Goal: Task Accomplishment & Management: Use online tool/utility

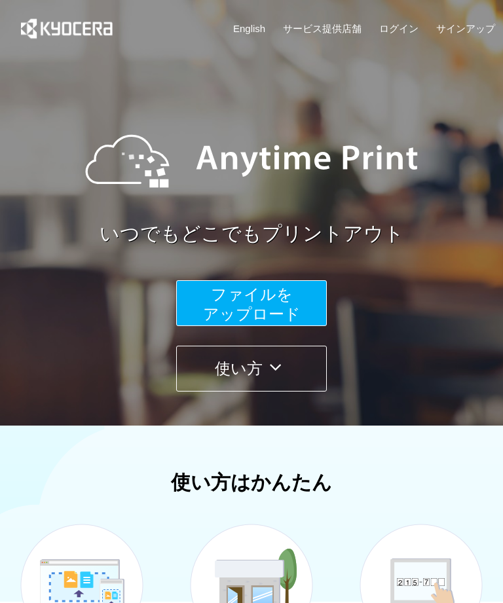
click at [281, 318] on span "ファイルを ​​アップロード" at bounding box center [252, 303] width 98 height 37
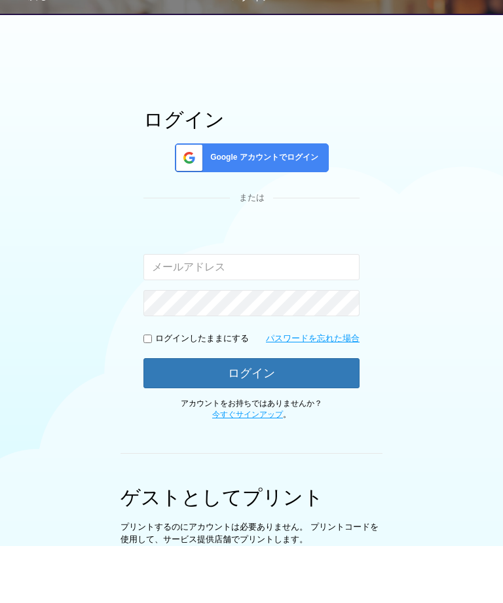
scroll to position [151, 0]
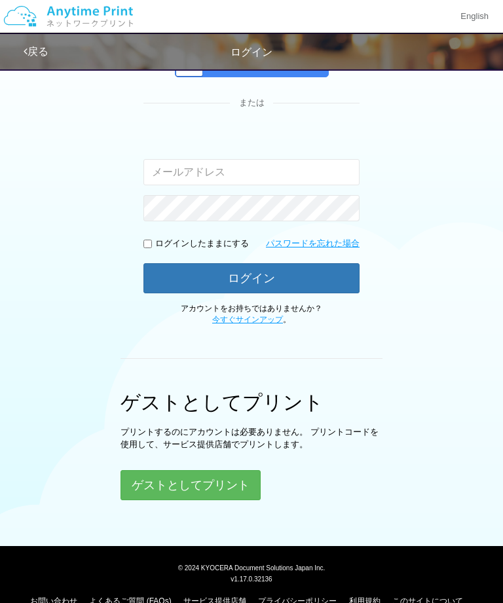
click at [238, 481] on button "ゲストとしてプリント" at bounding box center [190, 485] width 140 height 30
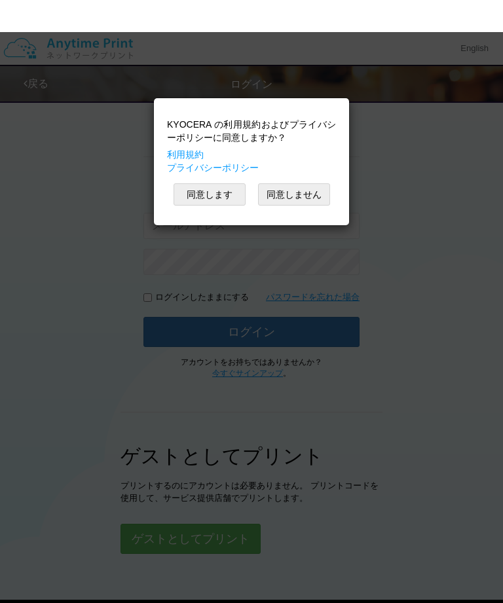
scroll to position [0, 0]
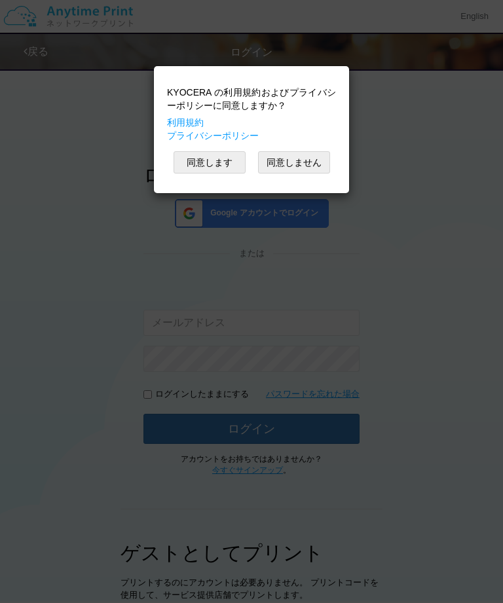
click at [217, 151] on button "同意します" at bounding box center [209, 162] width 72 height 22
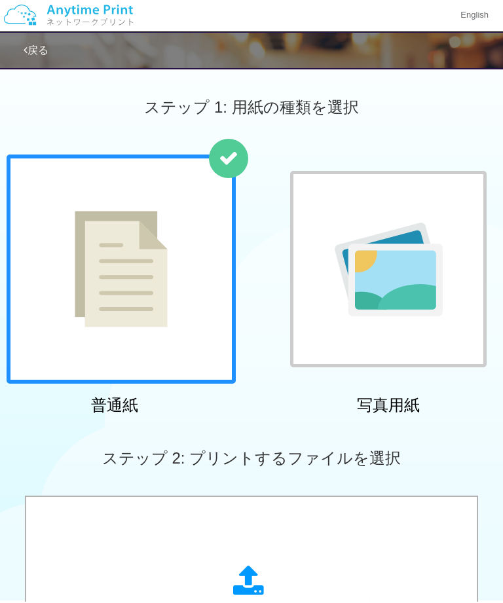
scroll to position [120, 0]
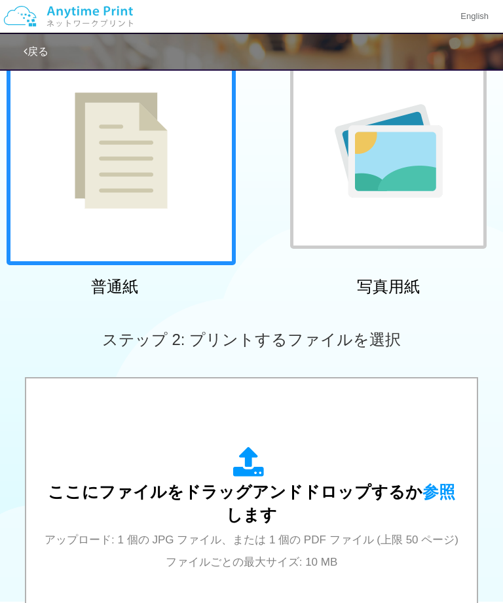
click at [370, 483] on span "ここにファイルをドラッグアンドドロップするか 参照 します" at bounding box center [251, 504] width 407 height 42
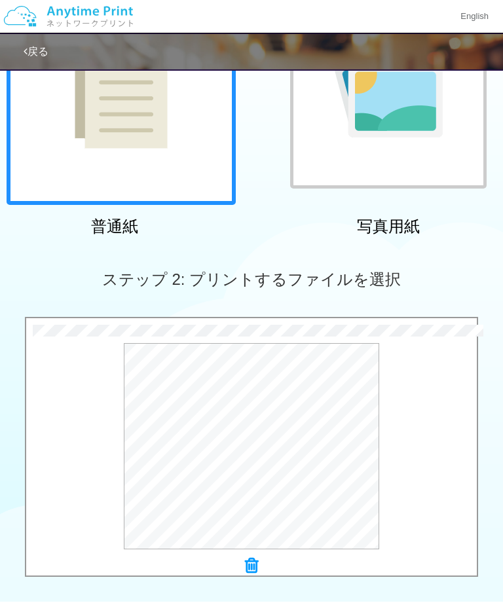
scroll to position [349, 0]
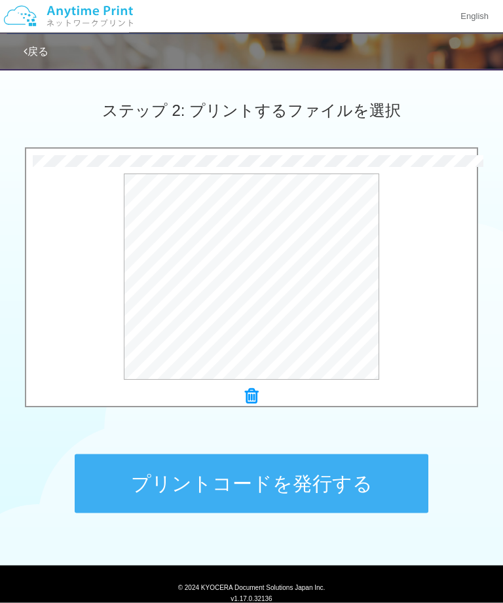
click at [115, 485] on button "プリントコードを発行する" at bounding box center [252, 483] width 354 height 59
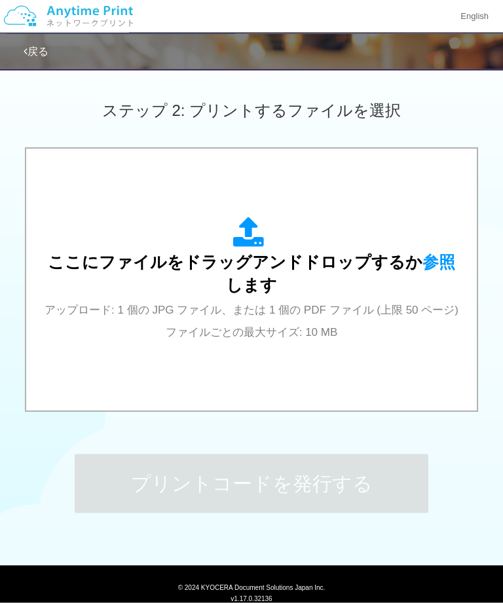
scroll to position [0, 0]
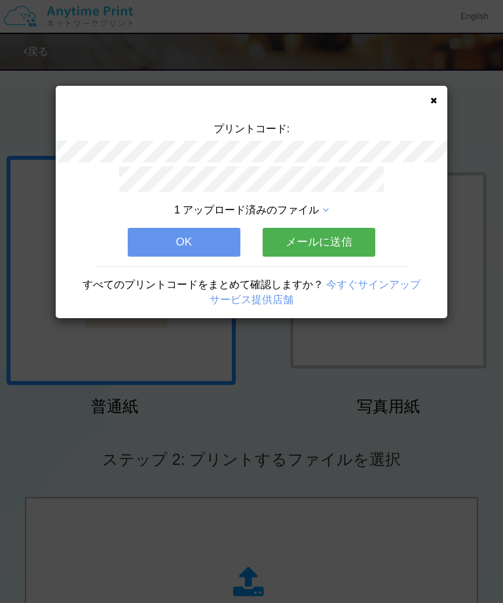
click at [75, 471] on div "プリントコード: 1 アップロード済みのファイル OK メールに送信 すべてのプリントコードをまとめて確認しますか？ 今すぐサインアップ サービス提供店舗" at bounding box center [251, 301] width 503 height 603
click at [430, 101] on icon at bounding box center [433, 100] width 7 height 9
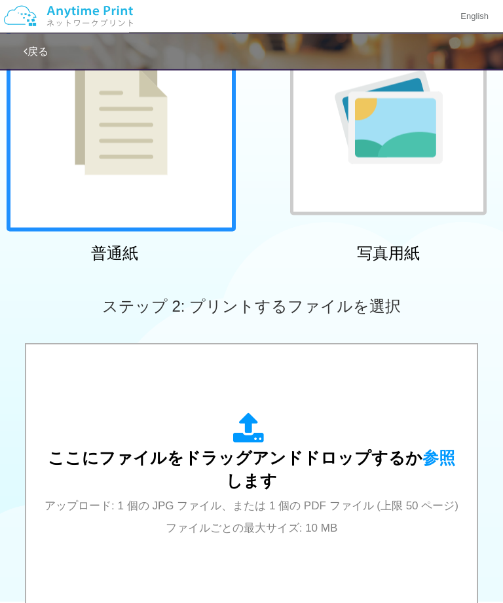
scroll to position [166, 0]
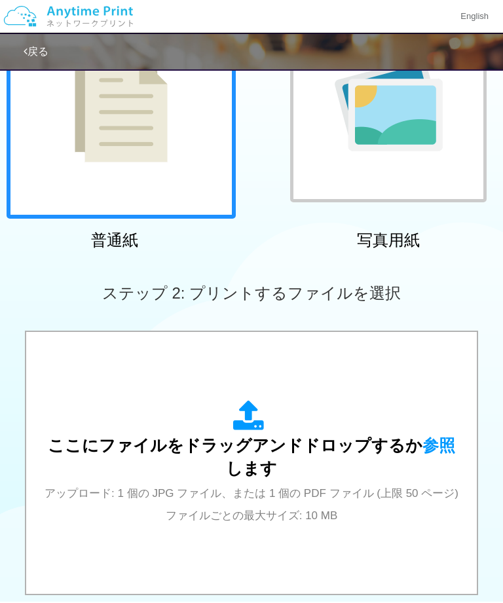
click at [127, 415] on div "ここにファイルをドラッグアンドドロップするか 参照 します アップロード: 1 個の JPG ファイル、または 1 個の PDF ファイル (上限 50 ペー…" at bounding box center [251, 462] width 424 height 125
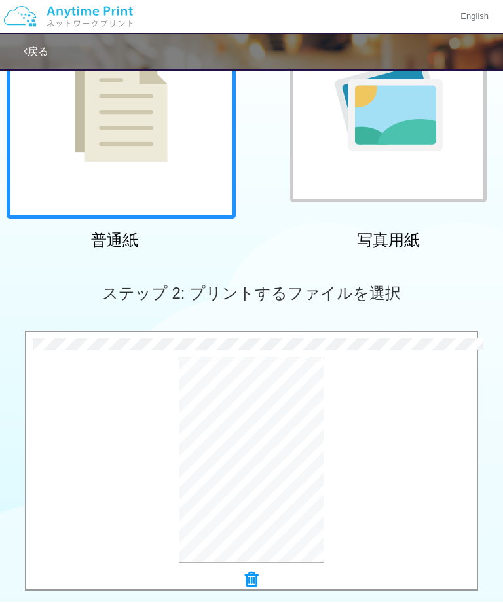
click at [0, 0] on button "プレビュー" at bounding box center [0, 0] width 0 height 0
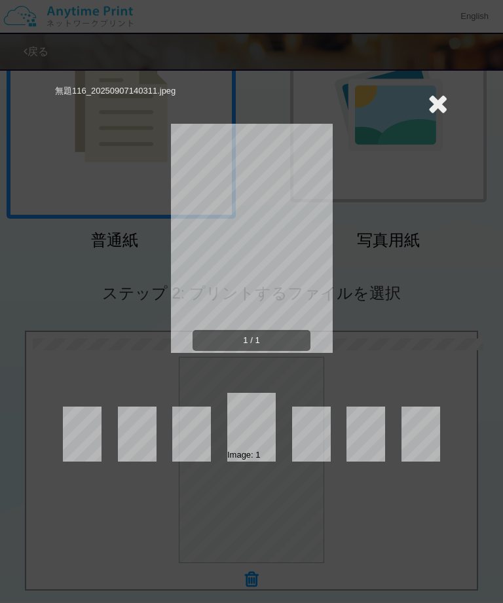
click at [429, 107] on icon at bounding box center [438, 103] width 20 height 26
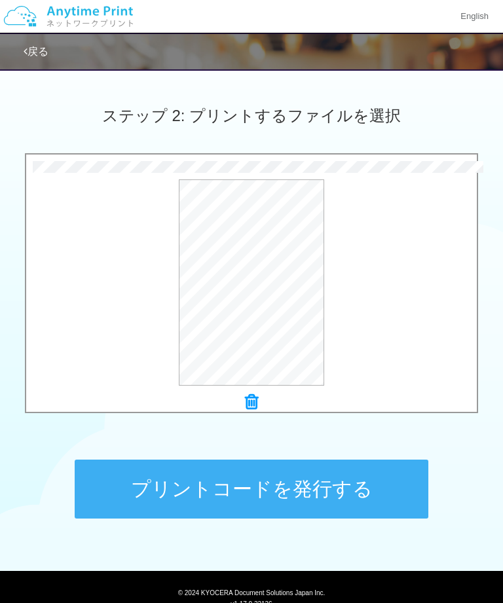
scroll to position [343, 0]
click at [372, 497] on button "プリントコードを発行する" at bounding box center [252, 489] width 354 height 59
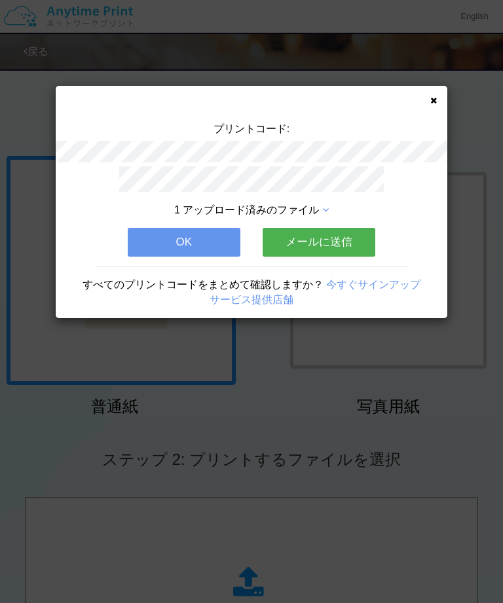
click at [431, 101] on icon at bounding box center [433, 100] width 7 height 9
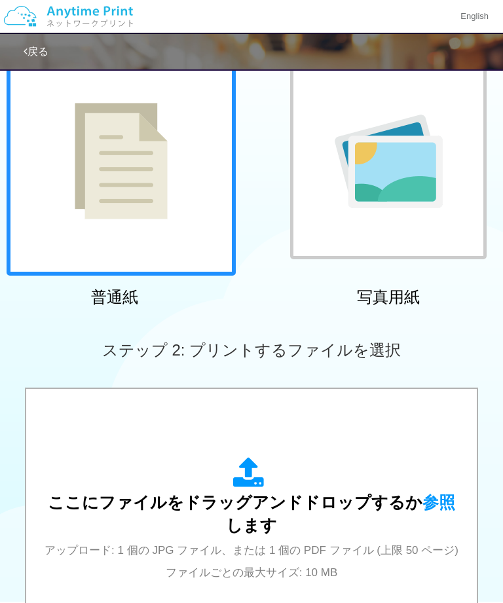
scroll to position [145, 0]
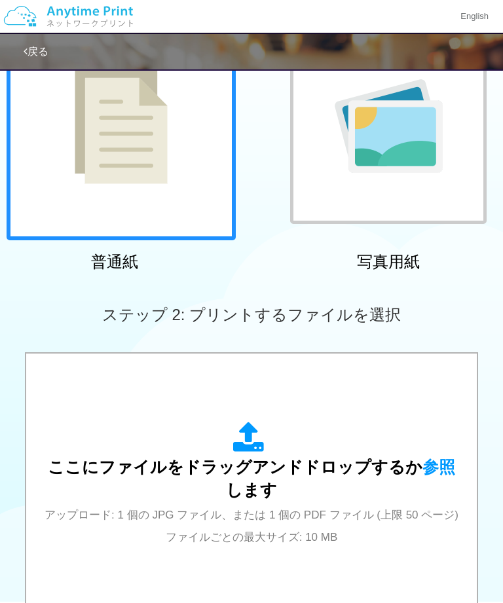
click at [141, 403] on div "ここにファイルをドラッグアンドドロップするか 参照 します アップロード: 1 個の JPG ファイル、または 1 個の PDF ファイル (上限 50 ペー…" at bounding box center [251, 485] width 424 height 236
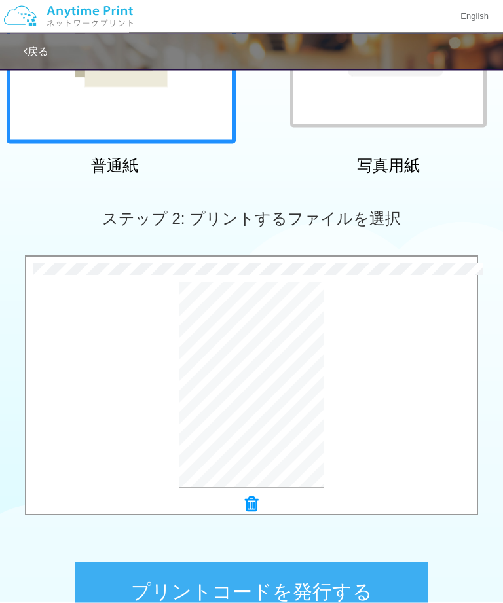
scroll to position [270, 0]
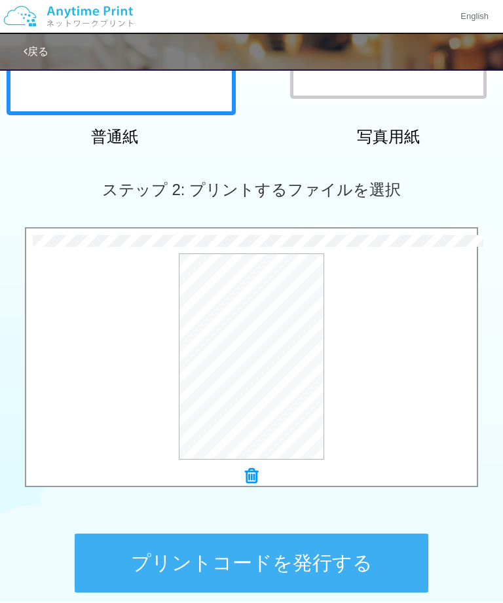
click at [159, 558] on button "プリントコードを発行する" at bounding box center [252, 563] width 354 height 59
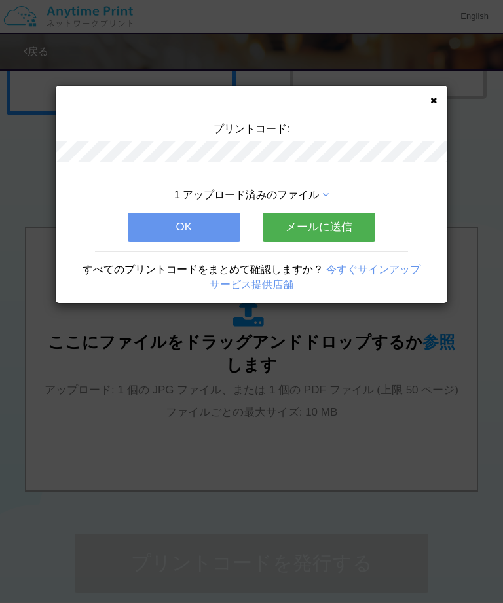
scroll to position [0, 0]
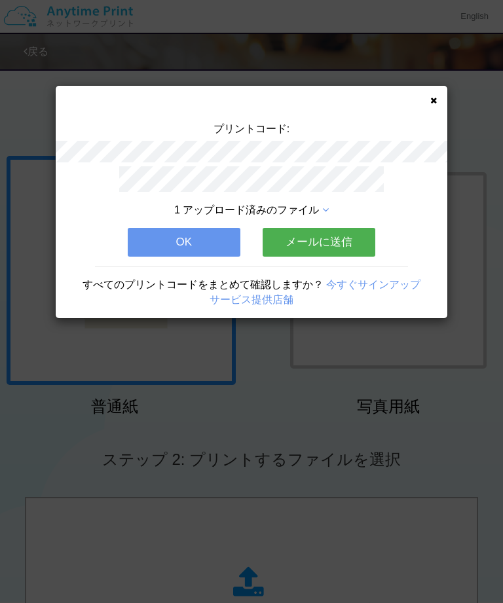
click at [431, 100] on icon at bounding box center [433, 100] width 7 height 9
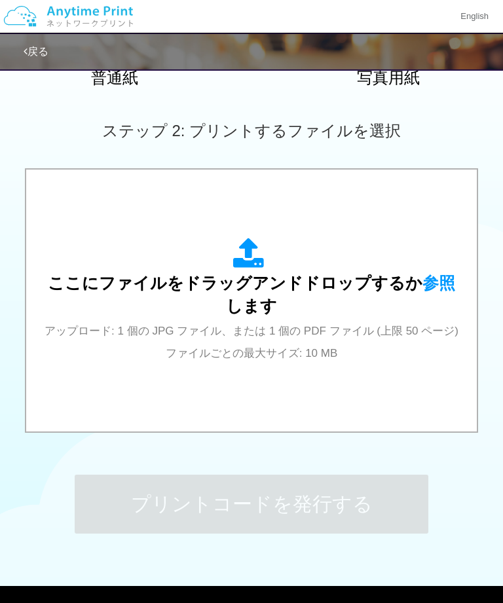
scroll to position [328, 0]
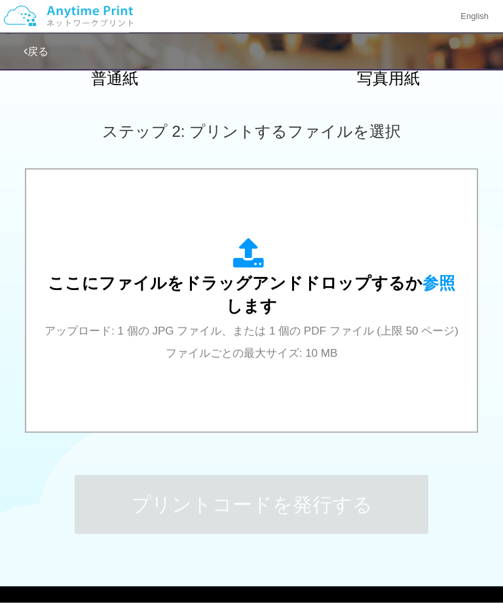
click at [394, 393] on div "ここにファイルをドラッグアンドドロップするか 参照 します アップロード: 1 個の JPG ファイル、または 1 個の PDF ファイル (上限 50 ペー…" at bounding box center [251, 301] width 424 height 236
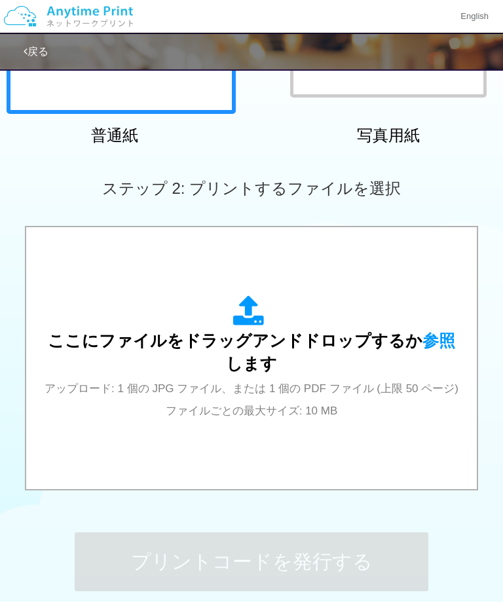
scroll to position [202, 0]
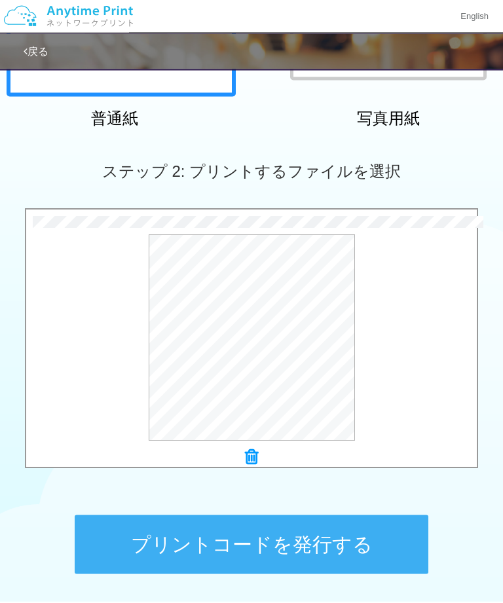
click at [349, 556] on button "プリントコードを発行する" at bounding box center [252, 544] width 354 height 59
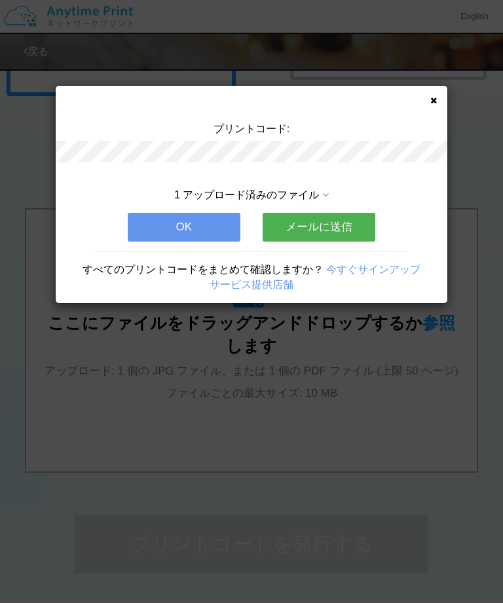
scroll to position [0, 0]
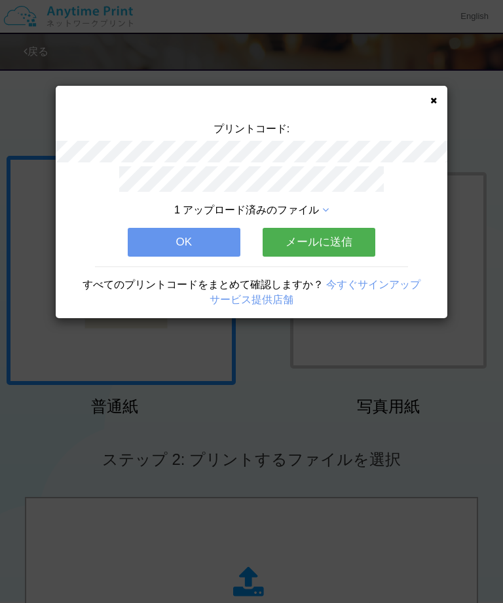
click at [435, 97] on icon at bounding box center [433, 100] width 7 height 9
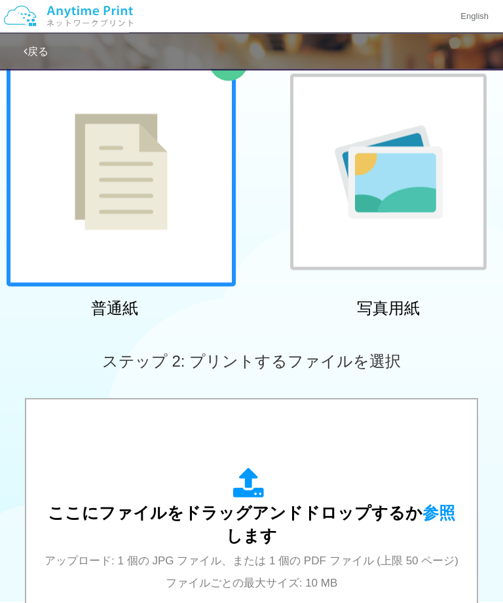
scroll to position [99, 0]
click at [340, 490] on div "ここにファイルをドラッグアンドドロップするか 参照 します アップロード: 1 個の JPG ファイル、または 1 個の PDF ファイル (上限 50 ペー…" at bounding box center [251, 529] width 424 height 125
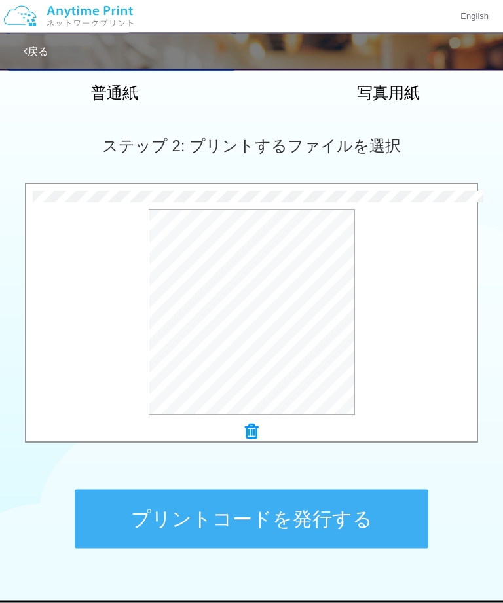
scroll to position [315, 0]
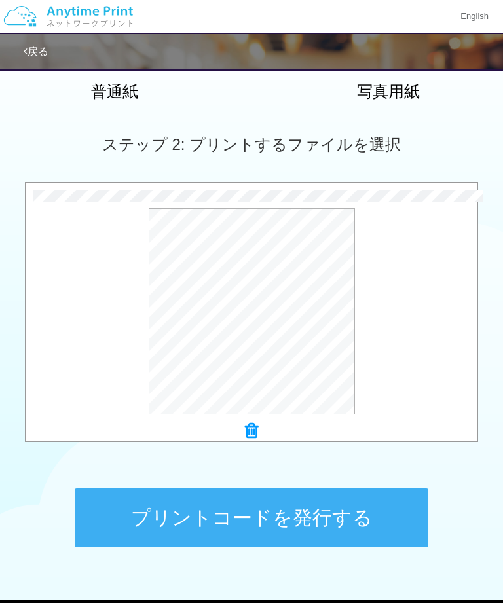
click at [278, 523] on button "プリントコードを発行する" at bounding box center [252, 517] width 354 height 59
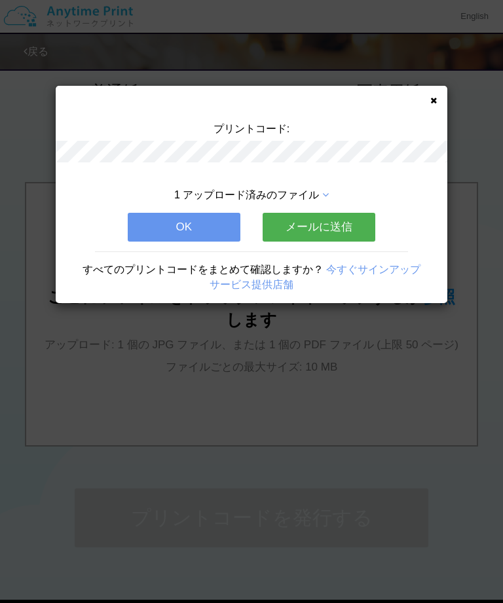
scroll to position [0, 0]
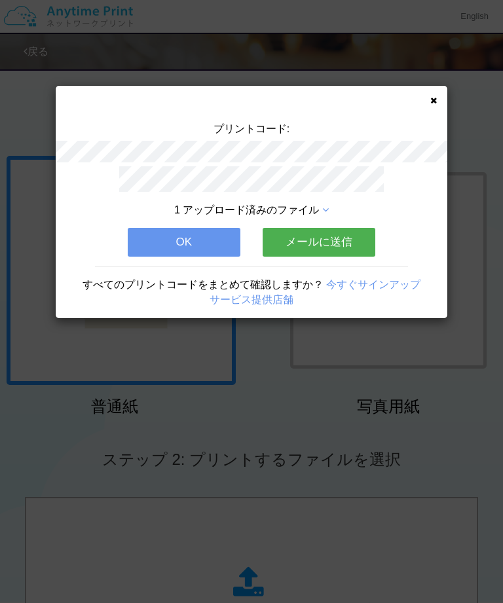
click at [432, 102] on icon at bounding box center [433, 100] width 7 height 9
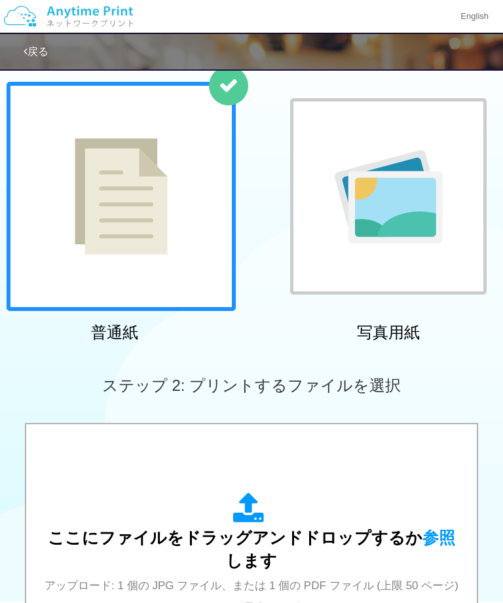
scroll to position [90, 0]
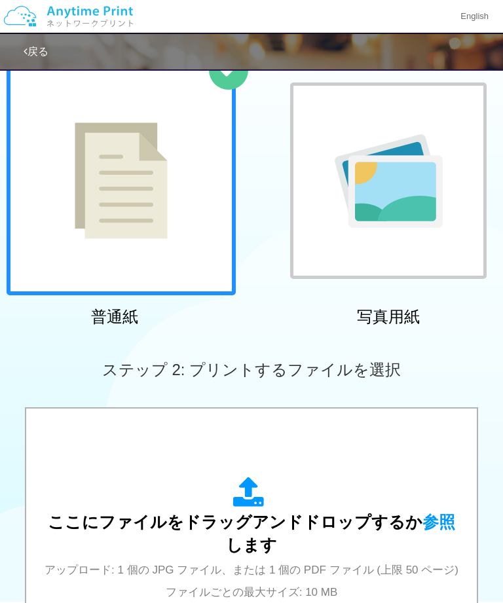
click at [354, 485] on div "ここにファイルをドラッグアンドドロップするか 参照 します アップロード: 1 個の JPG ファイル、または 1 個の PDF ファイル (上限 50 ペー…" at bounding box center [251, 539] width 424 height 125
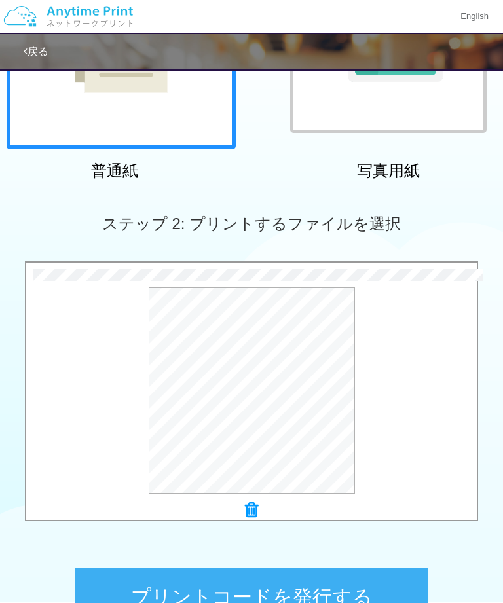
scroll to position [249, 0]
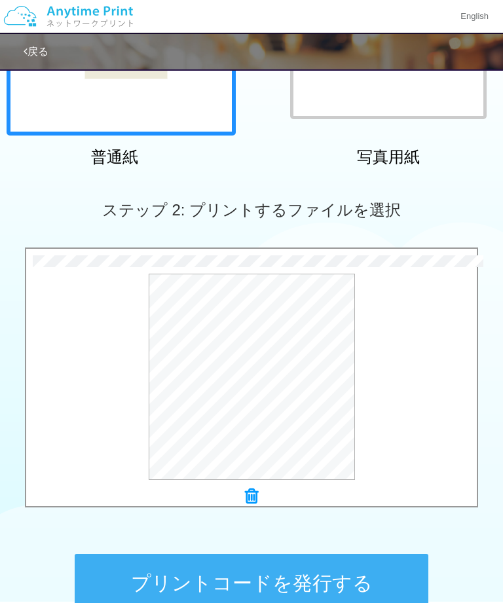
click at [346, 600] on button "プリントコードを発行する" at bounding box center [252, 583] width 354 height 59
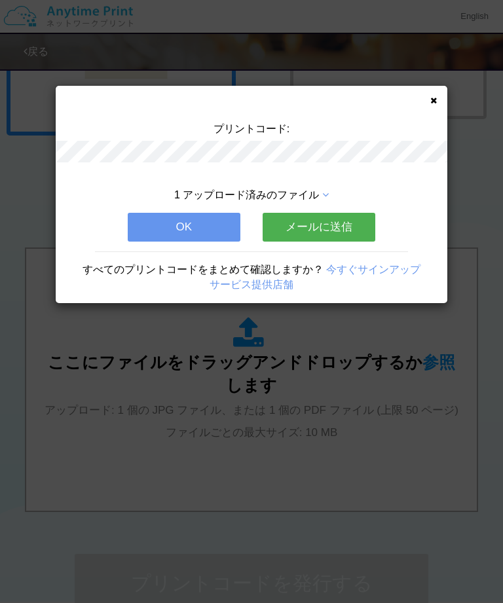
scroll to position [0, 0]
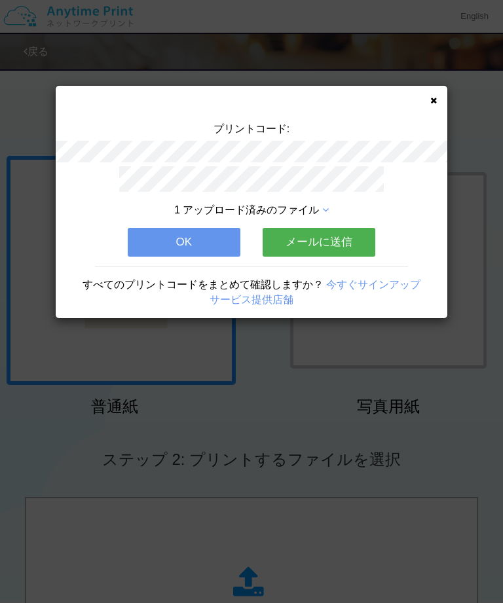
click at [432, 103] on icon at bounding box center [433, 100] width 7 height 9
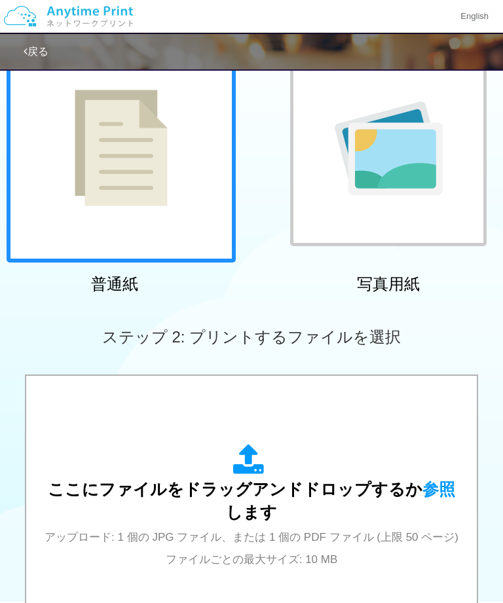
scroll to position [143, 0]
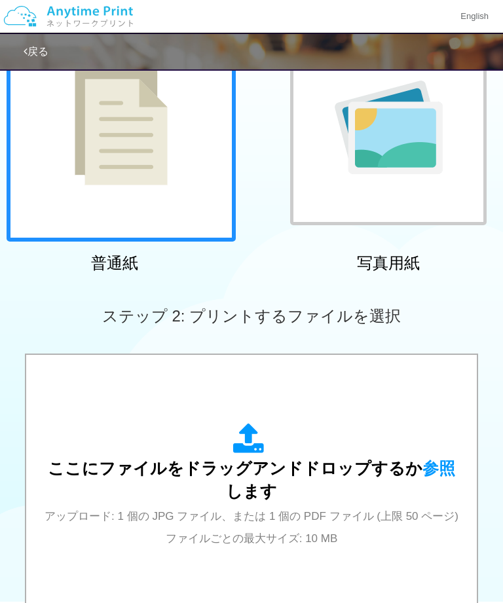
click at [346, 496] on div "ここにファイルをドラッグアンドドロップするか 参照 します アップロード: 1 個の JPG ファイル、または 1 個の PDF ファイル (上限 50 ペー…" at bounding box center [251, 485] width 424 height 125
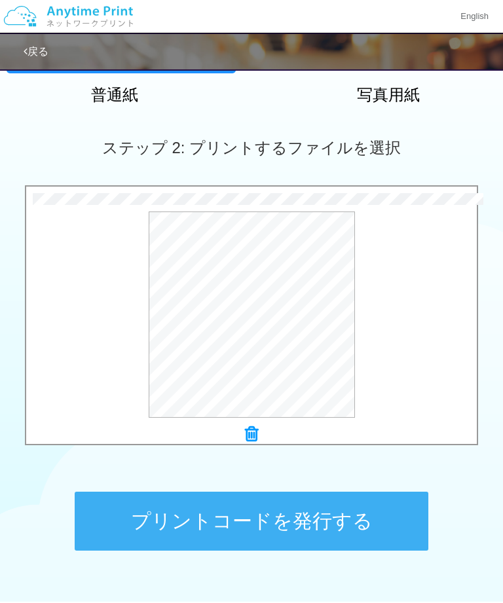
scroll to position [321, 0]
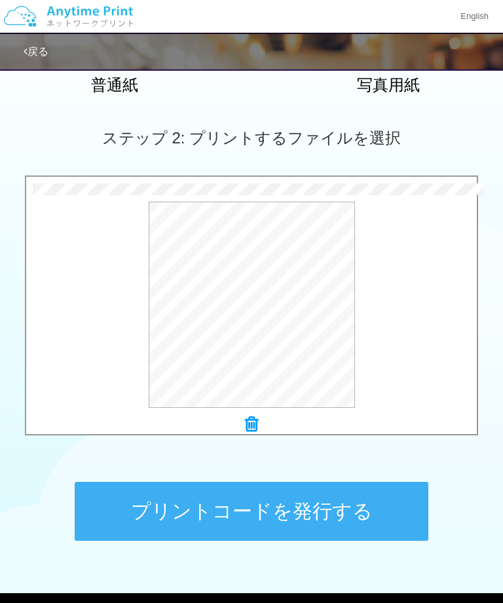
click at [354, 522] on button "プリントコードを発行する" at bounding box center [252, 511] width 354 height 59
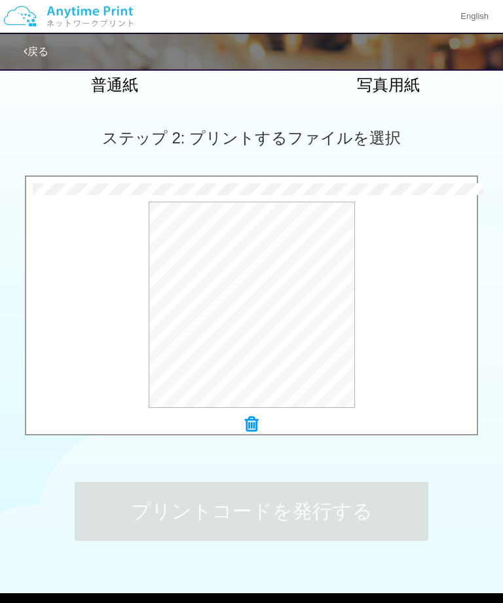
scroll to position [0, 0]
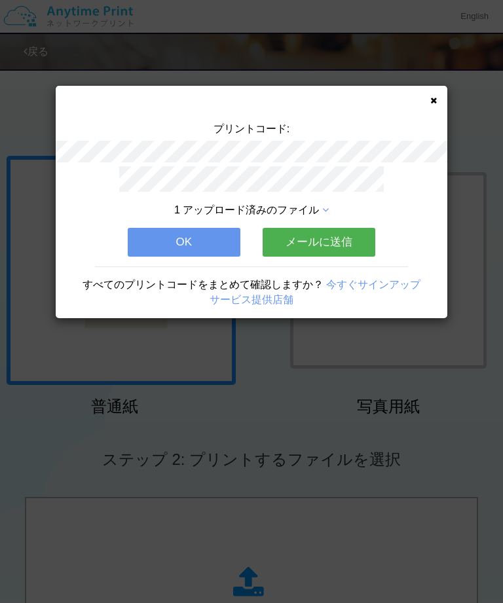
click at [203, 237] on button "OK" at bounding box center [184, 242] width 113 height 29
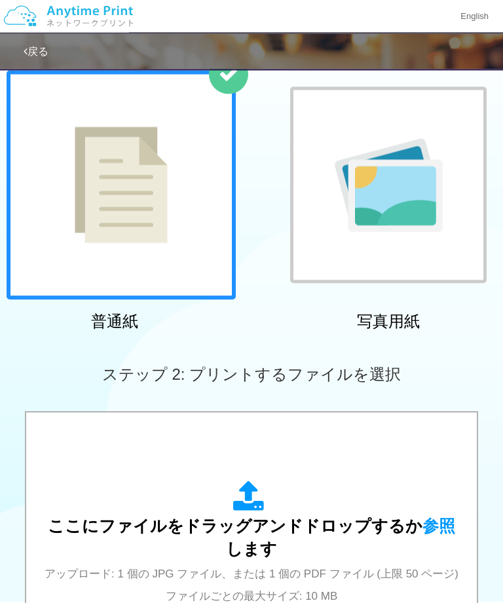
scroll to position [88, 0]
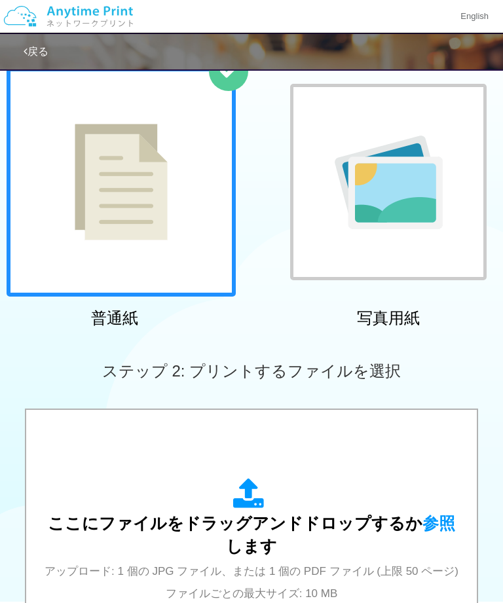
click at [362, 514] on span "ここにファイルをドラッグアンドドロップするか 参照 します" at bounding box center [251, 535] width 407 height 42
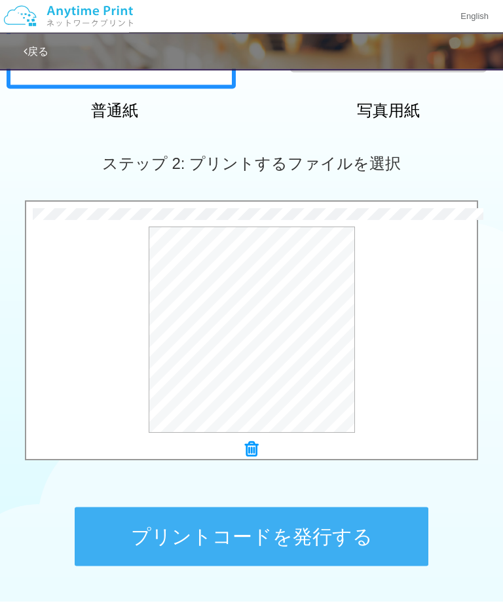
click at [342, 553] on button "プリントコードを発行する" at bounding box center [252, 536] width 354 height 59
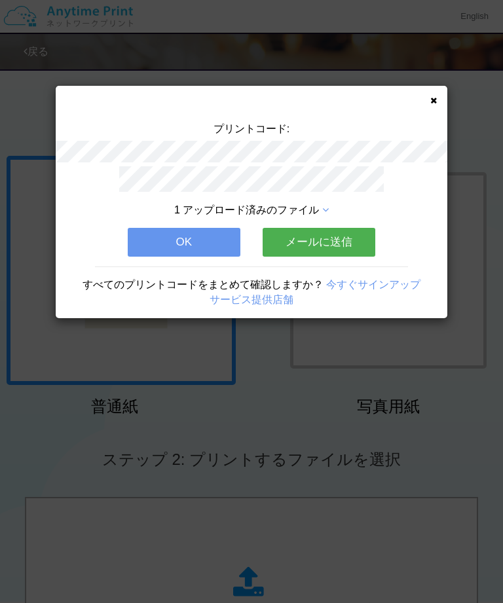
click at [189, 243] on button "OK" at bounding box center [184, 242] width 113 height 29
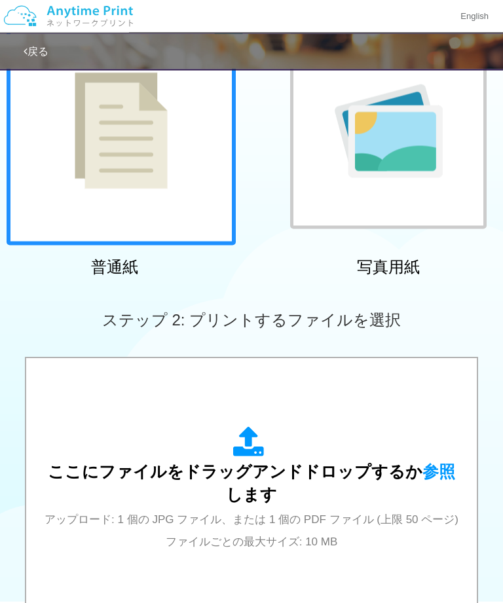
scroll to position [175, 0]
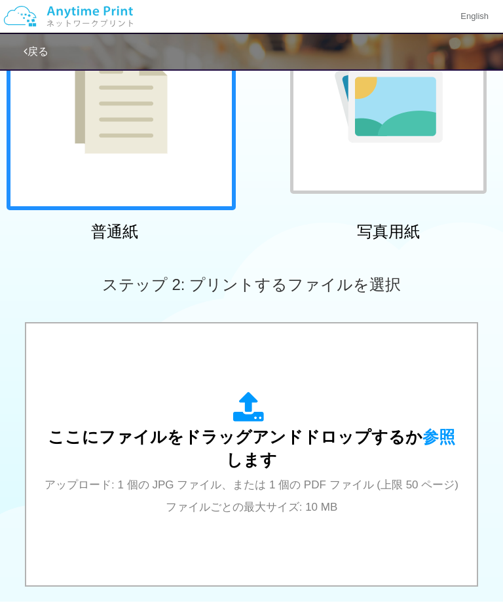
click at [363, 503] on div "ここにファイルをドラッグアンドドロップするか 参照 します アップロード: 1 個の JPG ファイル、または 1 個の PDF ファイル (上限 50 ペー…" at bounding box center [251, 454] width 424 height 125
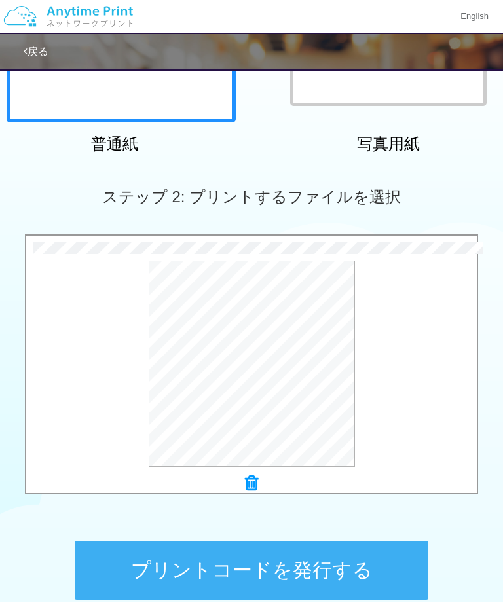
scroll to position [262, 0]
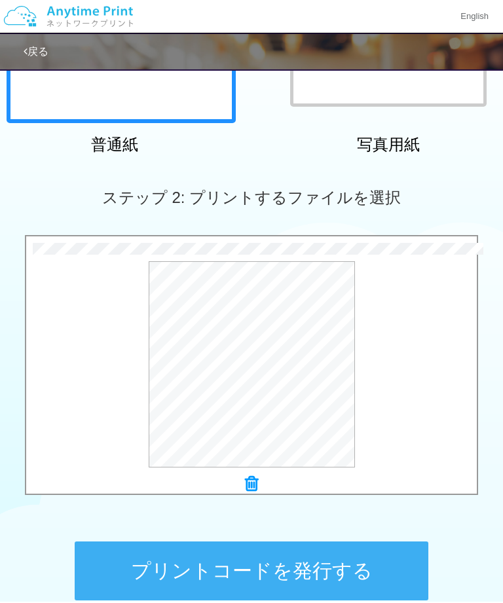
click at [343, 567] on button "プリントコードを発行する" at bounding box center [252, 570] width 354 height 59
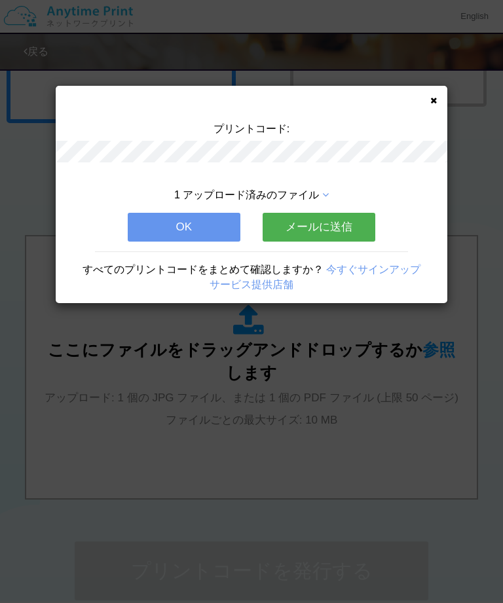
scroll to position [0, 0]
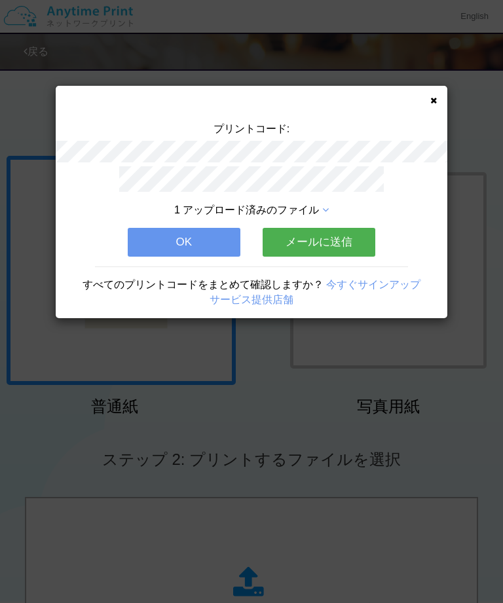
click at [435, 86] on div "プリントコード: 1 アップロード済みのファイル OK メールに送信 すべてのプリントコードをまとめて確認しますか？ 今すぐサインアップ サービス提供店舗" at bounding box center [252, 202] width 392 height 232
click at [434, 98] on icon at bounding box center [433, 100] width 7 height 9
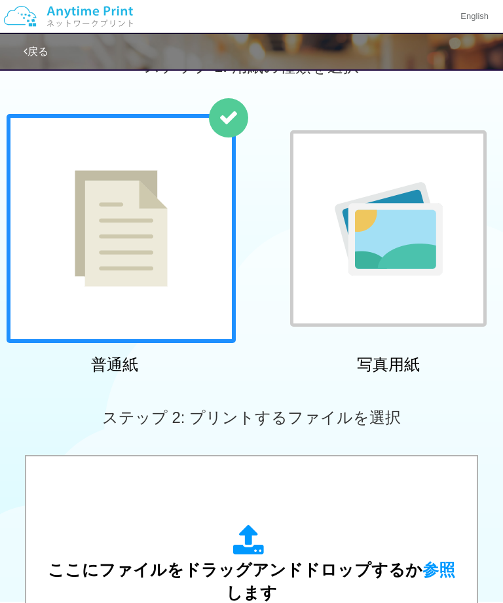
scroll to position [73, 0]
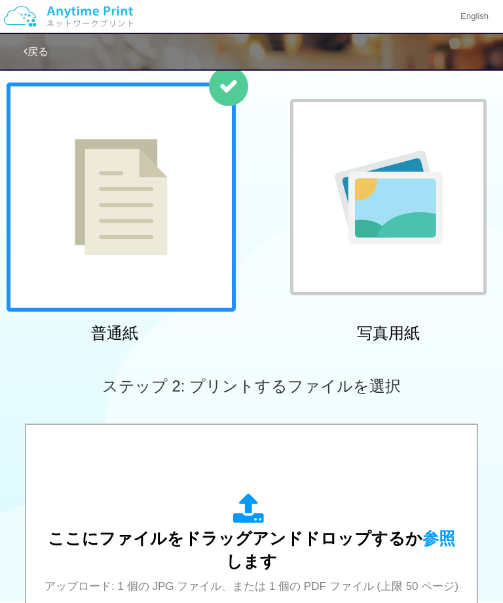
click at [375, 529] on span "ここにファイルをドラッグアンドドロップするか 参照 します" at bounding box center [251, 550] width 407 height 42
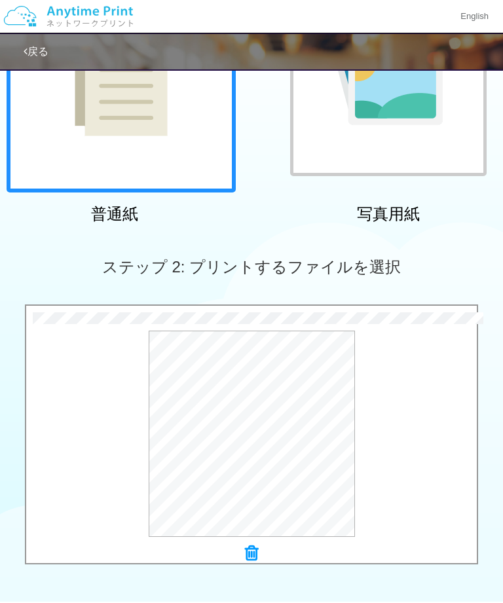
scroll to position [193, 0]
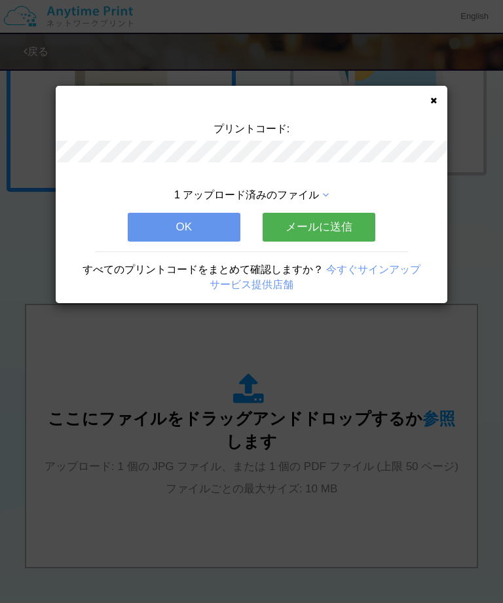
scroll to position [0, 0]
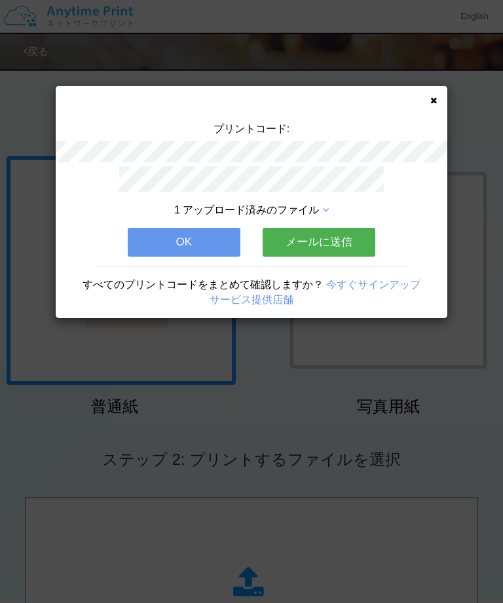
click at [436, 93] on div "プリントコード: 1 アップロード済みのファイル OK メールに送信 すべてのプリントコードをまとめて確認しますか？ 今すぐサインアップ サービス提供店舗" at bounding box center [252, 202] width 392 height 232
click at [430, 97] on icon at bounding box center [433, 100] width 7 height 9
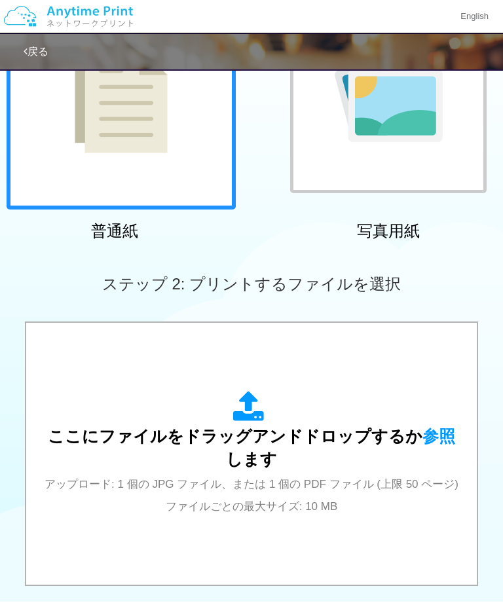
scroll to position [208, 0]
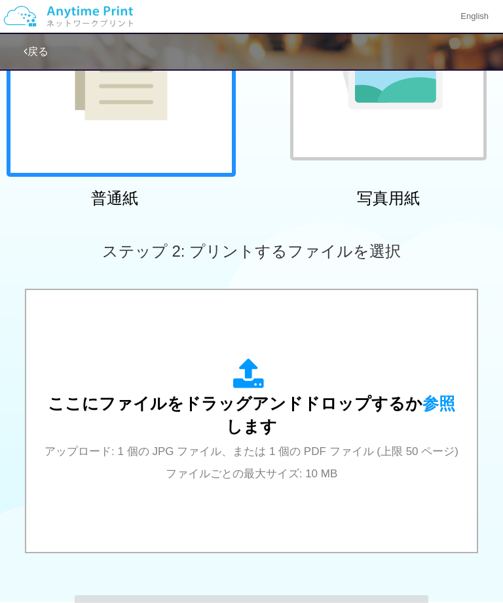
click at [372, 474] on div "ここにファイルをドラッグアンドドロップするか 参照 します アップロード: 1 個の JPG ファイル、または 1 個の PDF ファイル (上限 50 ペー…" at bounding box center [251, 420] width 424 height 125
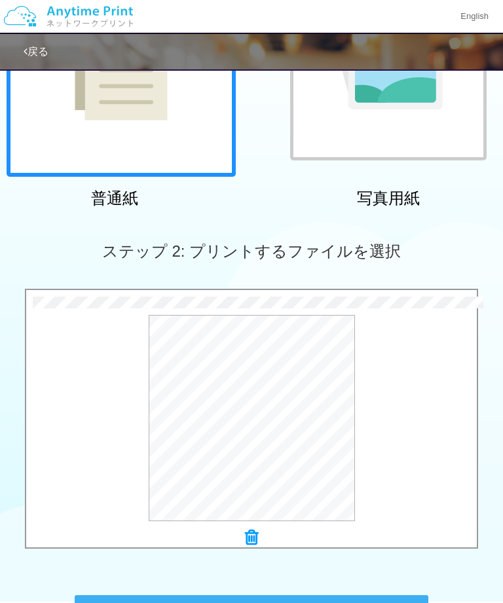
scroll to position [213, 0]
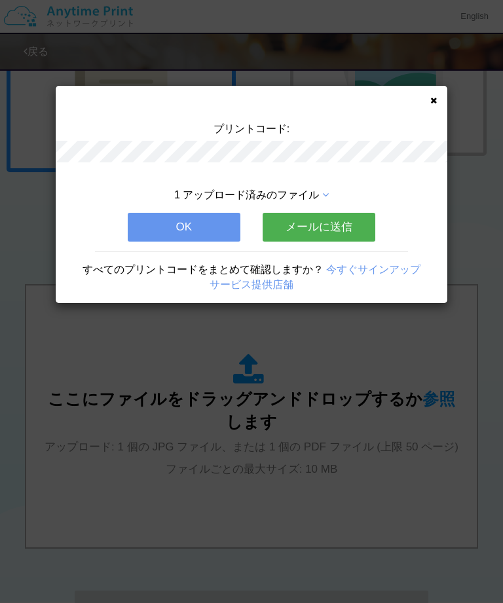
scroll to position [0, 0]
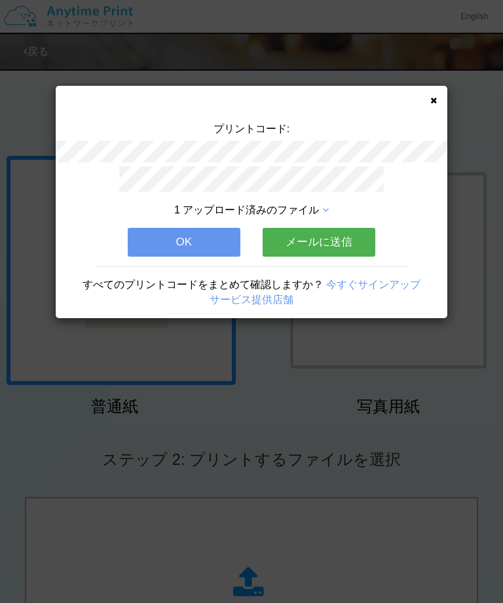
click at [434, 99] on icon at bounding box center [433, 100] width 7 height 9
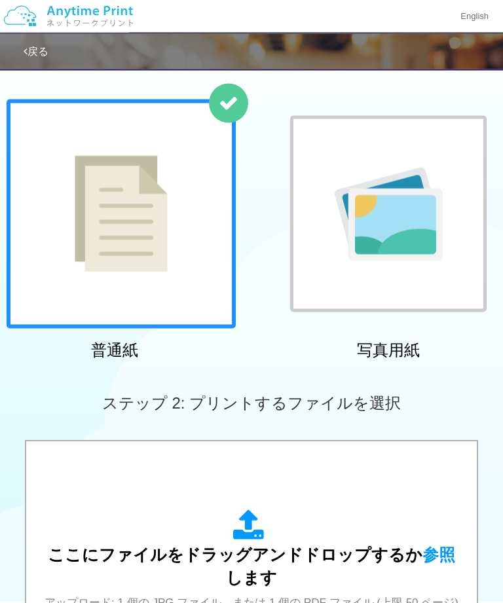
scroll to position [57, 0]
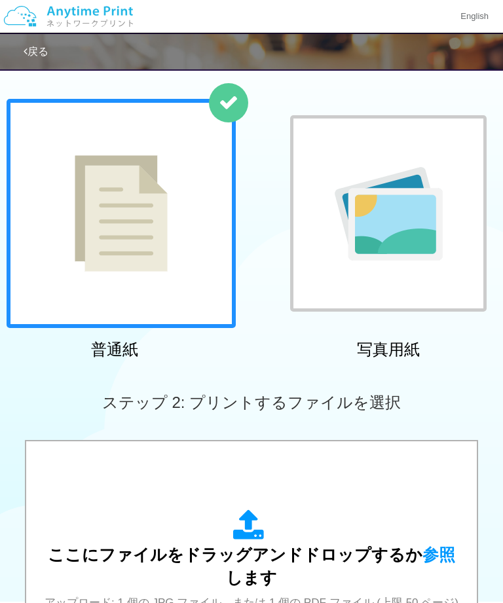
click at [386, 495] on div "ここにファイルをドラッグアンドドロップするか 参照 します アップロード: 1 個の JPG ファイル、または 1 個の PDF ファイル (上限 50 ペー…" at bounding box center [251, 572] width 424 height 236
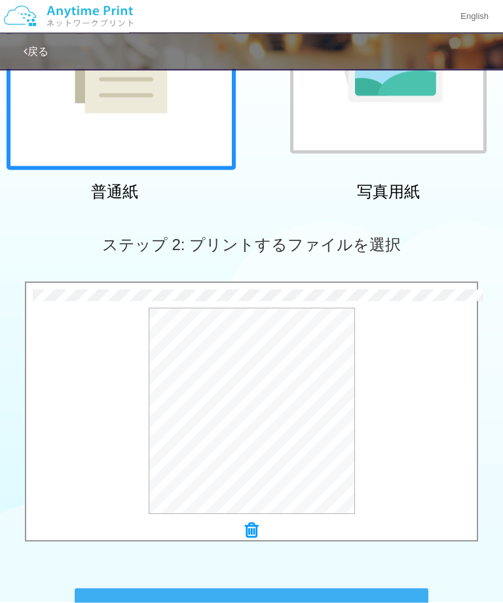
scroll to position [228, 0]
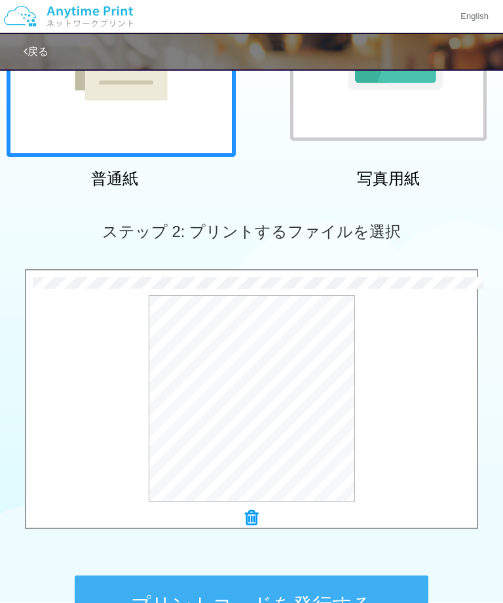
click at [355, 588] on button "プリントコードを発行する" at bounding box center [252, 604] width 354 height 59
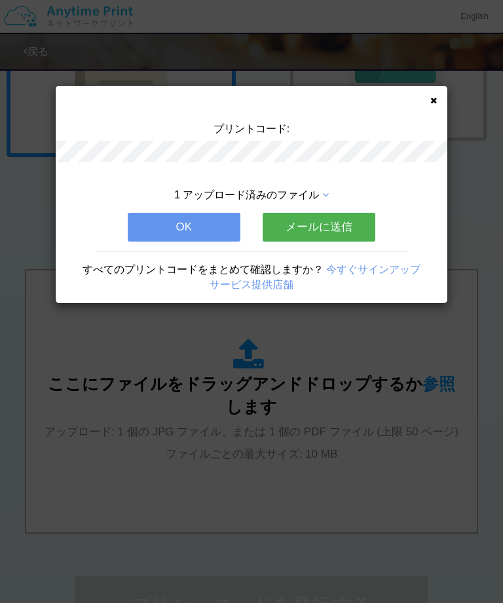
scroll to position [0, 0]
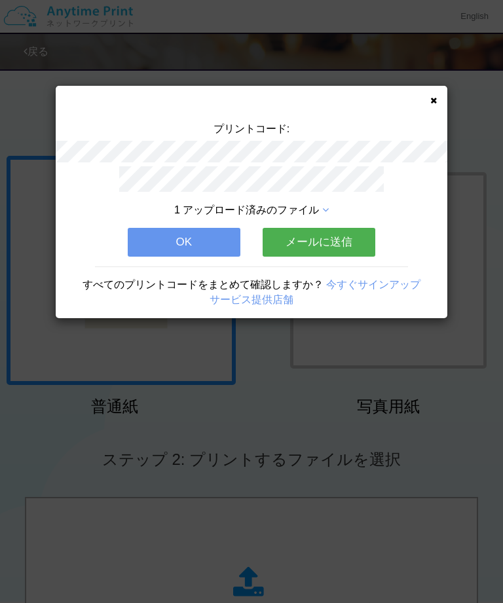
click at [433, 90] on div "プリントコード: 1 アップロード済みのファイル OK メールに送信 すべてのプリントコードをまとめて確認しますか？ 今すぐサインアップ サービス提供店舗" at bounding box center [252, 202] width 392 height 232
click at [436, 91] on div "プリントコード: 1 アップロード済みのファイル OK メールに送信 すべてのプリントコードをまとめて確認しますか？ 今すぐサインアップ サービス提供店舗" at bounding box center [252, 202] width 392 height 232
click at [434, 96] on icon at bounding box center [433, 100] width 7 height 9
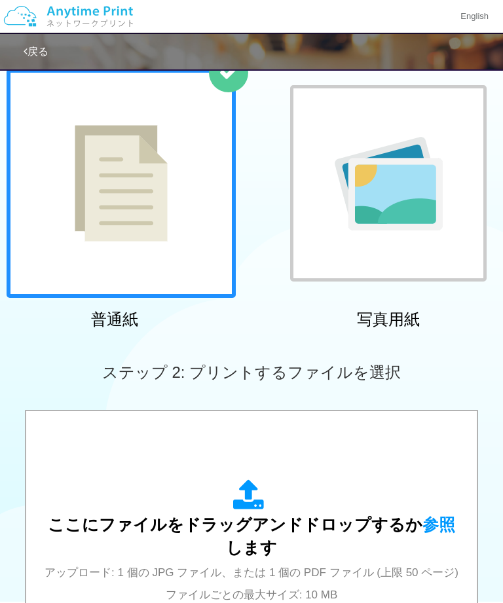
scroll to position [103, 0]
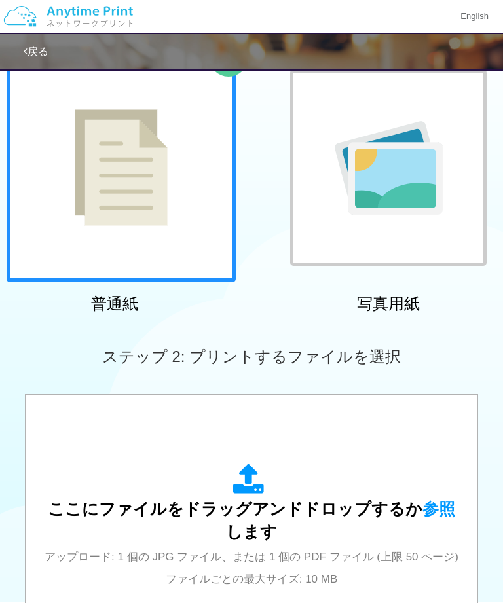
click at [344, 529] on div "ここにファイルをドラッグアンドドロップするか 参照 します アップロード: 1 個の JPG ファイル、または 1 個の PDF ファイル (上限 50 ペー…" at bounding box center [251, 526] width 424 height 125
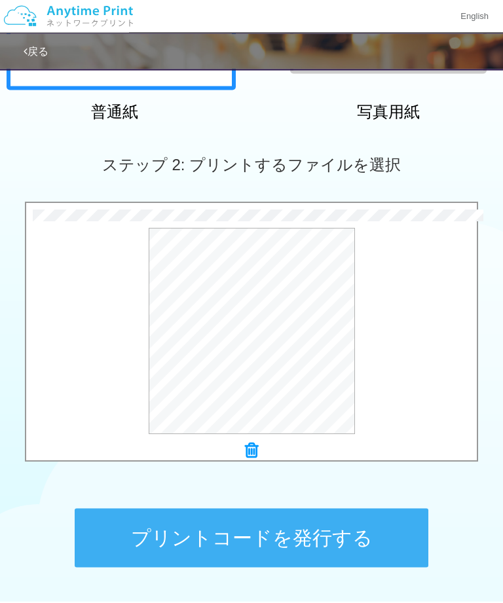
scroll to position [308, 0]
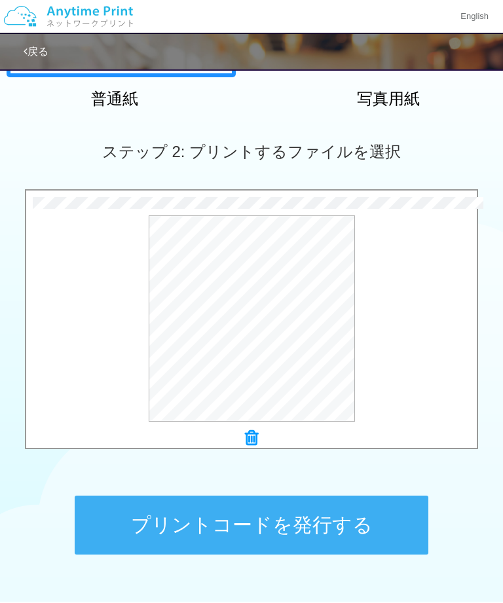
click at [342, 549] on button "プリントコードを発行する" at bounding box center [252, 525] width 354 height 59
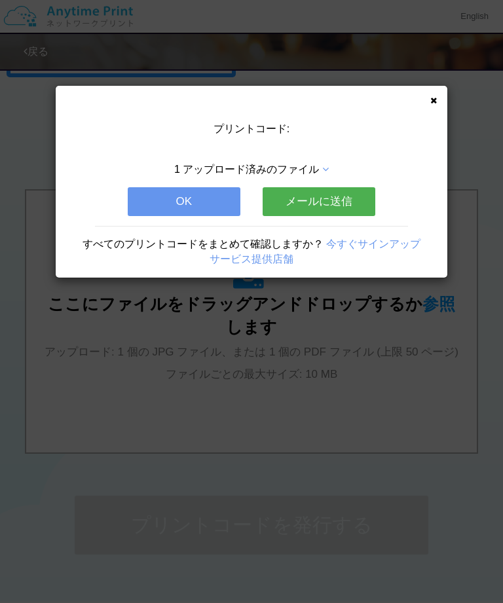
scroll to position [0, 0]
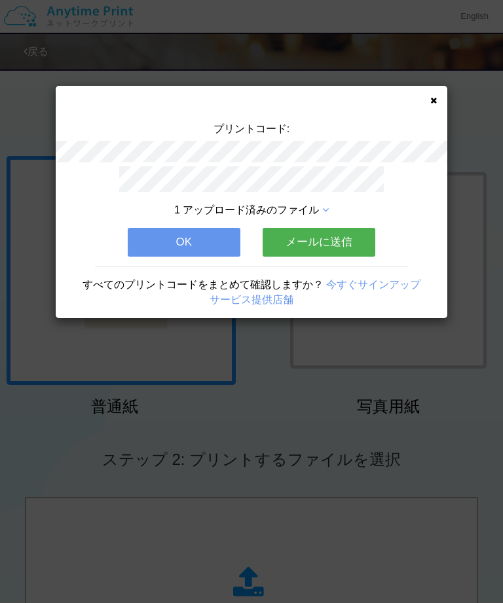
click at [435, 96] on icon at bounding box center [433, 100] width 7 height 9
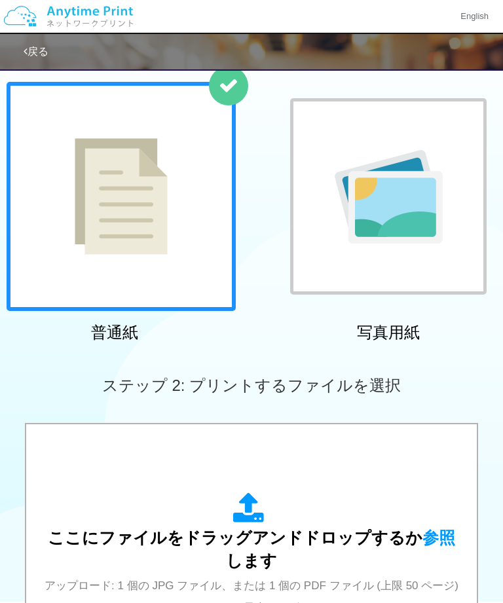
scroll to position [75, 0]
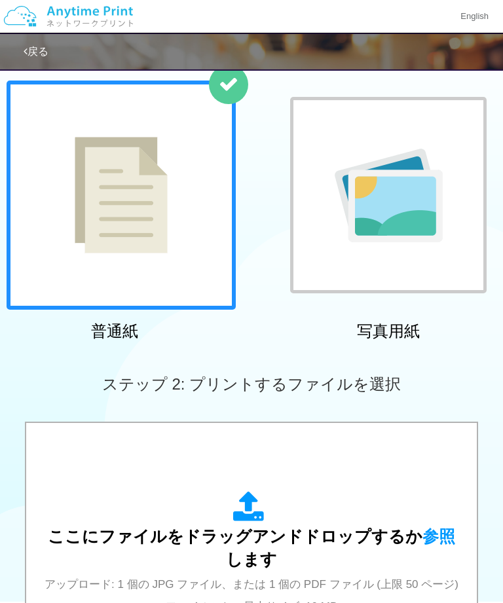
click at [373, 468] on div "ここにファイルをドラッグアンドドロップするか 参照 します アップロード: 1 個の JPG ファイル、または 1 個の PDF ファイル (上限 50 ペー…" at bounding box center [251, 554] width 424 height 236
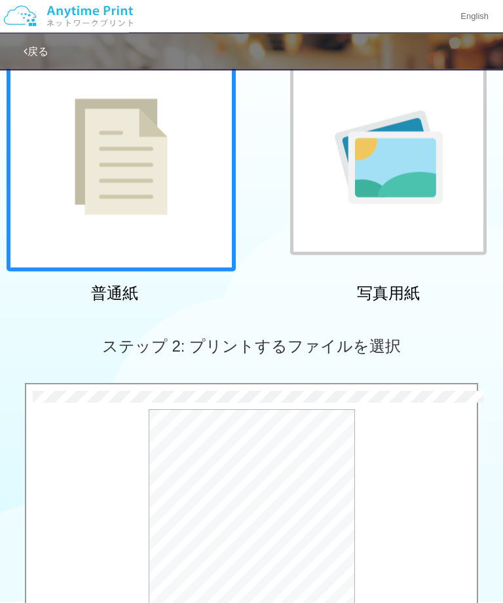
scroll to position [199, 0]
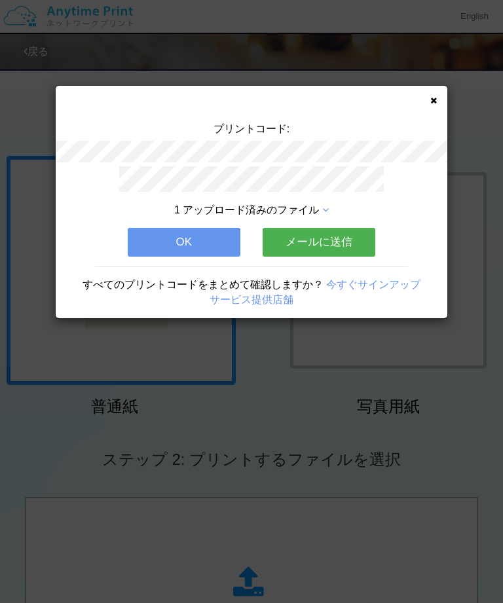
click at [435, 95] on div "プリントコード: 1 アップロード済みのファイル OK メールに送信 すべてのプリントコードをまとめて確認しますか？ 今すぐサインアップ サービス提供店舗" at bounding box center [252, 202] width 392 height 232
click at [436, 94] on div "プリントコード: 1 アップロード済みのファイル OK メールに送信 すべてのプリントコードをまとめて確認しますか？ 今すぐサインアップ サービス提供店舗" at bounding box center [252, 202] width 392 height 232
click at [433, 96] on icon at bounding box center [433, 100] width 7 height 9
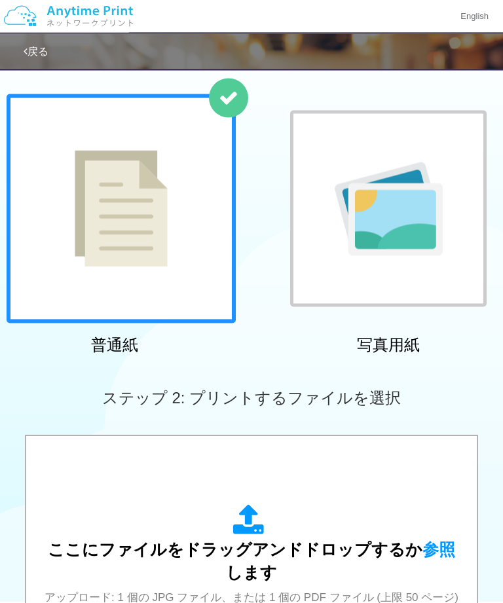
scroll to position [59, 0]
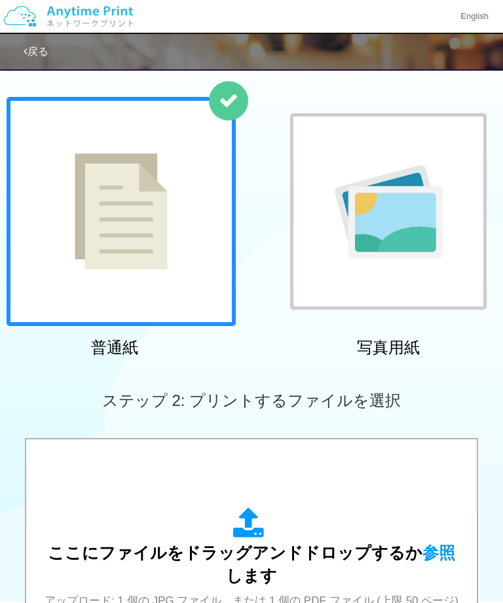
click at [357, 508] on div "ここにファイルをドラッグアンドドロップするか 参照 します アップロード: 1 個の JPG ファイル、または 1 個の PDF ファイル (上限 50 ペー…" at bounding box center [251, 569] width 424 height 125
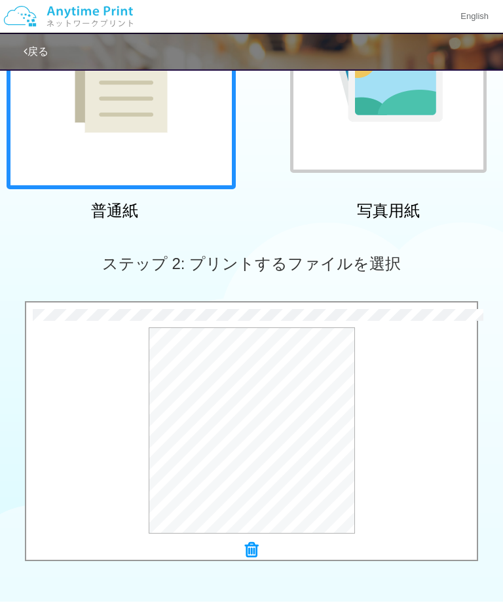
scroll to position [261, 0]
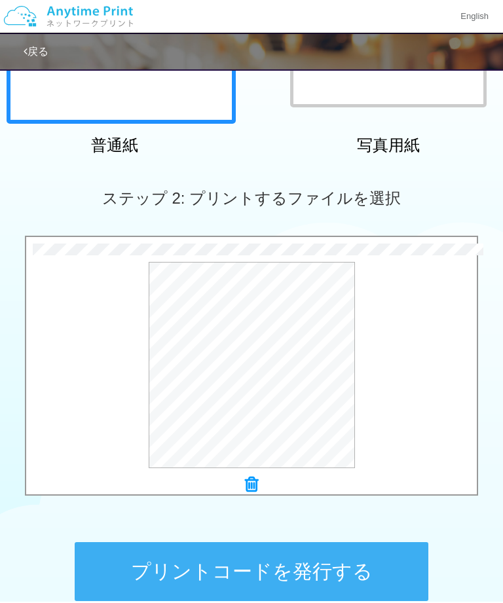
click at [363, 577] on button "プリントコードを発行する" at bounding box center [252, 571] width 354 height 59
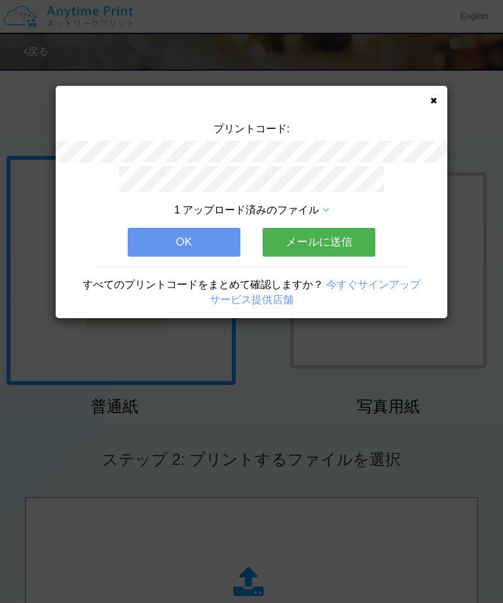
click at [215, 240] on button "OK" at bounding box center [184, 242] width 113 height 29
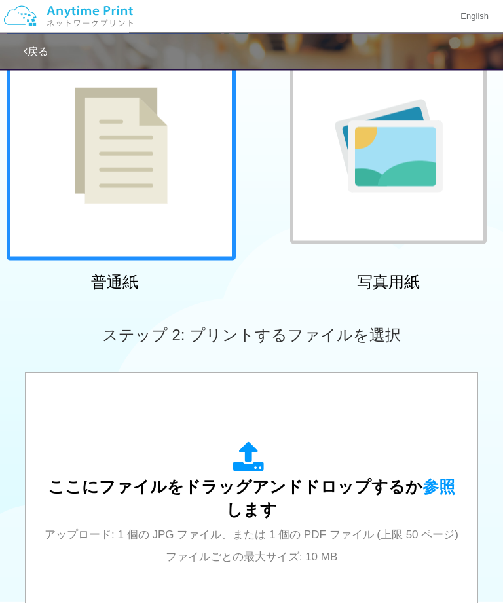
scroll to position [125, 0]
click at [374, 504] on div "ここにファイルをドラッグアンドドロップするか 参照 します アップロード: 1 個の JPG ファイル、または 1 個の PDF ファイル (上限 50 ペー…" at bounding box center [251, 503] width 424 height 125
